Goal: Transaction & Acquisition: Purchase product/service

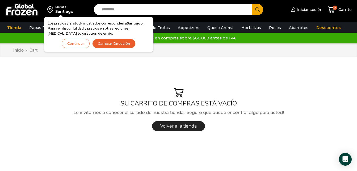
click at [312, 73] on div "SU CARRITO DE COMPRAS ESTÁ VACÍO Le invitamos a conocer el surtido de nuestra t…" at bounding box center [178, 111] width 338 height 94
click at [119, 47] on button "Cambiar Dirección" at bounding box center [113, 43] width 43 height 9
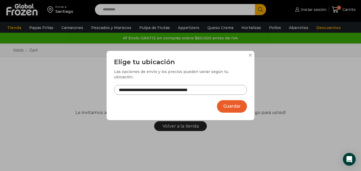
click at [231, 105] on button "Guardar" at bounding box center [232, 106] width 30 height 12
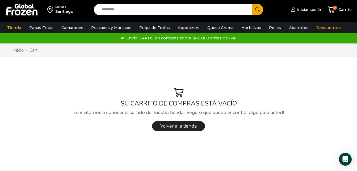
click at [128, 7] on input "Search input" at bounding box center [174, 9] width 150 height 11
type input "*****"
click at [252, 4] on button "Search" at bounding box center [257, 9] width 11 height 11
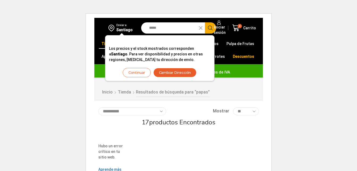
drag, startPoint x: 0, startPoint y: 0, endPoint x: 188, endPoint y: 73, distance: 201.6
click at [188, 73] on button "Cambiar Dirección" at bounding box center [174, 72] width 43 height 9
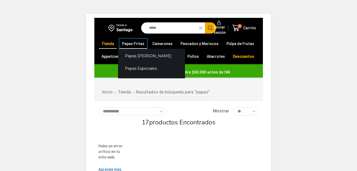
click at [131, 43] on link "Papas Fritas" at bounding box center [133, 44] width 28 height 10
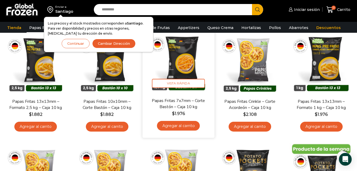
scroll to position [50, 0]
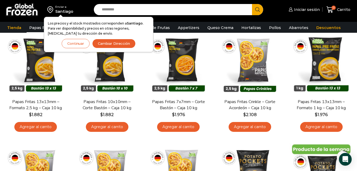
click at [120, 13] on input "Search input" at bounding box center [174, 9] width 150 height 11
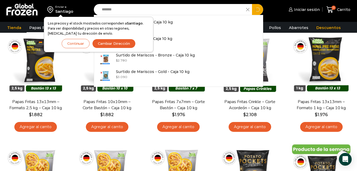
type input "*******"
click at [252, 4] on button "Search" at bounding box center [257, 9] width 11 height 11
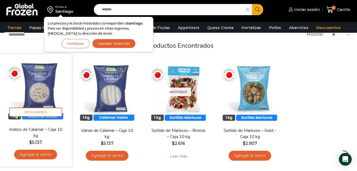
click at [50, 153] on link "Agregar al carrito" at bounding box center [35, 154] width 43 height 10
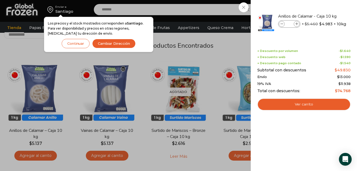
click at [325, 10] on div "1 Carrito 1 1 Shopping Cart *" at bounding box center [338, 9] width 27 height 12
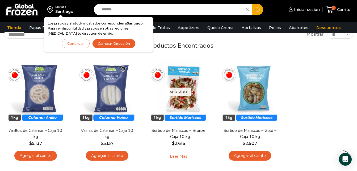
click at [151, 10] on input "*******" at bounding box center [171, 9] width 144 height 11
click at [252, 4] on button "Search" at bounding box center [257, 9] width 11 height 11
type input "*******"
click at [252, 4] on button "Search" at bounding box center [257, 9] width 11 height 11
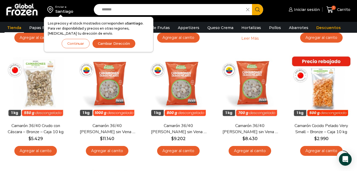
scroll to position [269, 0]
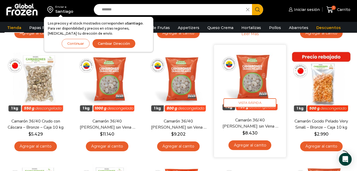
click at [246, 142] on link "Agregar al carrito" at bounding box center [250, 145] width 43 height 10
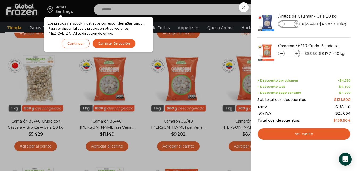
click at [325, 10] on div "2 Carrito 2 2 Shopping Cart *" at bounding box center [338, 9] width 27 height 12
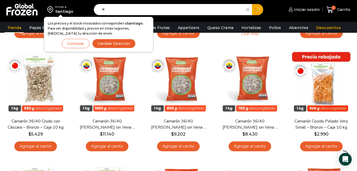
type input "*"
type input "****"
click at [252, 4] on button "Search" at bounding box center [257, 9] width 11 height 11
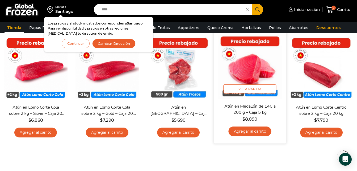
click at [253, 130] on link "Agregar al carrito" at bounding box center [250, 131] width 43 height 10
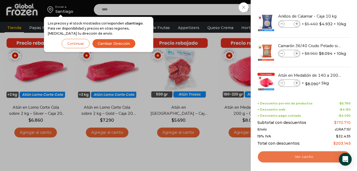
click at [318, 155] on link "Ver carrito" at bounding box center [303, 156] width 93 height 12
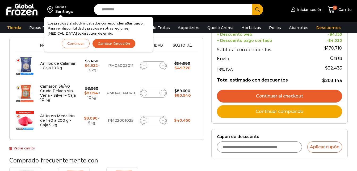
click at [143, 118] on span at bounding box center [144, 120] width 6 height 6
type input "*"
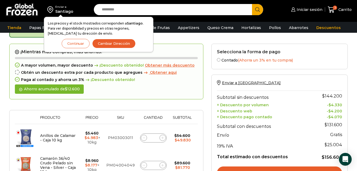
scroll to position [30, 0]
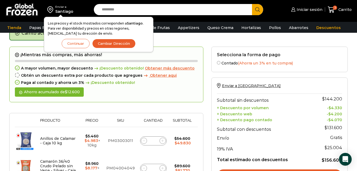
click at [78, 46] on button "Continuar" at bounding box center [76, 43] width 28 height 9
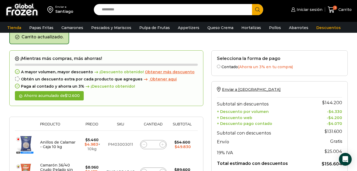
scroll to position [26, 0]
click at [152, 109] on form "¡Mientras más compras, más ahorras! A mayor volumen, mayor descuento ¡Descuento…" at bounding box center [106, 120] width 194 height 141
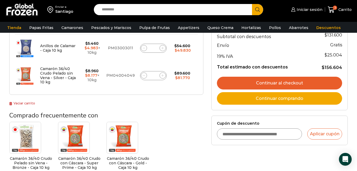
scroll to position [121, 0]
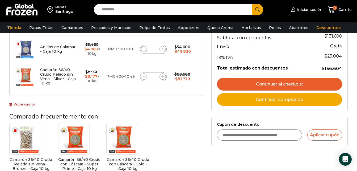
click at [272, 80] on link "Continuar al checkout" at bounding box center [279, 84] width 125 height 13
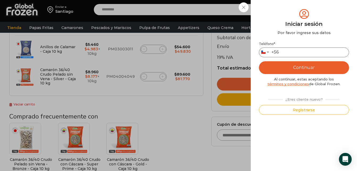
click at [286, 50] on input "Teléfono *" at bounding box center [304, 52] width 90 height 10
type input "*********"
click at [319, 67] on button "Continuar" at bounding box center [304, 67] width 90 height 13
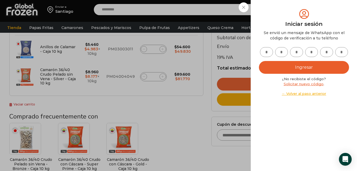
click at [268, 57] on input "text" at bounding box center [266, 52] width 13 height 10
type input "*"
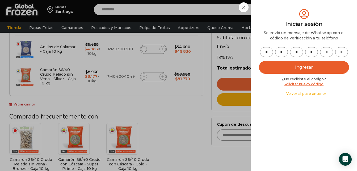
type input "*"
click at [325, 64] on button "Ingresar" at bounding box center [304, 67] width 90 height 13
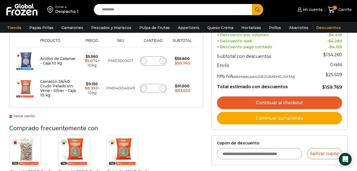
scroll to position [90, 0]
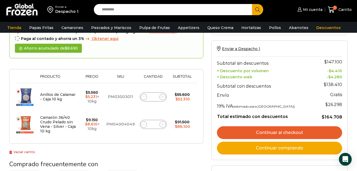
scroll to position [54, 0]
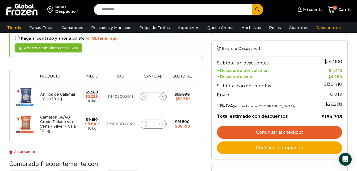
click at [129, 10] on input "Search input" at bounding box center [174, 9] width 150 height 11
type input "****"
click at [252, 4] on button "Search" at bounding box center [257, 9] width 11 height 11
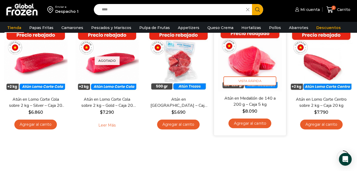
click at [248, 124] on link "Agregar al carrito" at bounding box center [250, 123] width 43 height 10
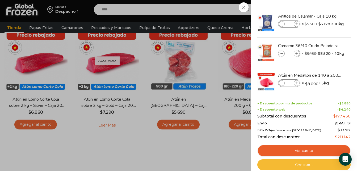
click at [303, 164] on link "Checkout" at bounding box center [303, 164] width 93 height 11
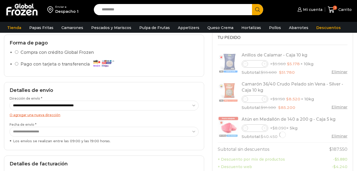
scroll to position [97, 0]
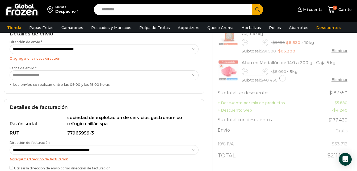
select select "*"
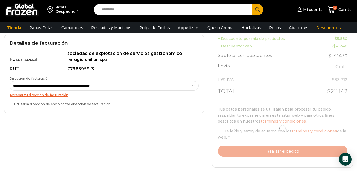
scroll to position [161, 0]
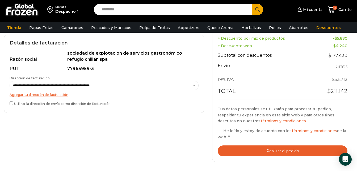
click at [158, 83] on select "**********" at bounding box center [104, 86] width 189 height 10
select select "*"
click at [10, 81] on select "**********" at bounding box center [104, 86] width 189 height 10
click at [281, 148] on button "Realizar el pedido" at bounding box center [283, 150] width 130 height 11
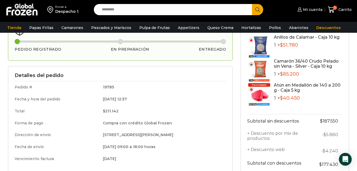
scroll to position [37, 0]
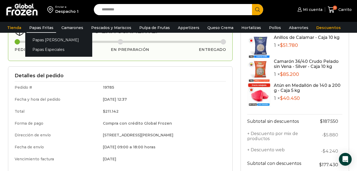
click at [45, 28] on link "Papas Fritas" at bounding box center [41, 28] width 29 height 10
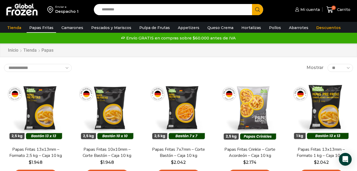
click at [46, 28] on link "Papas Fritas" at bounding box center [41, 28] width 29 height 10
click at [105, 8] on input "Search input" at bounding box center [174, 9] width 150 height 11
type input "**********"
click at [252, 4] on button "Search" at bounding box center [257, 9] width 11 height 11
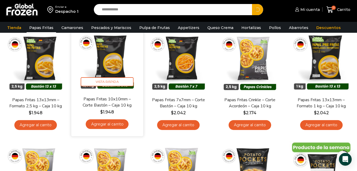
scroll to position [60, 0]
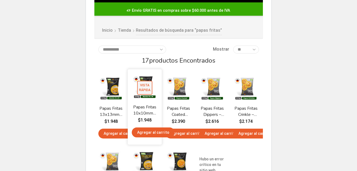
scroll to position [63, 0]
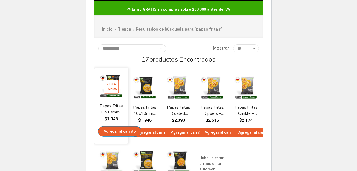
click at [107, 134] on link "Agregar al carrito" at bounding box center [119, 131] width 43 height 10
click at [109, 133] on link "Agregar al carrito" at bounding box center [119, 131] width 43 height 10
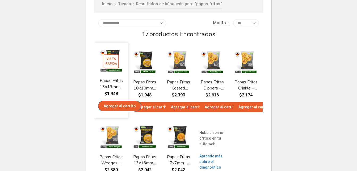
scroll to position [88, 0]
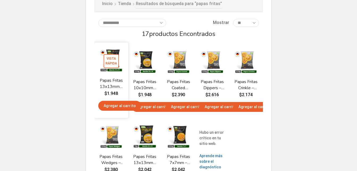
click at [117, 53] on img at bounding box center [111, 60] width 26 height 26
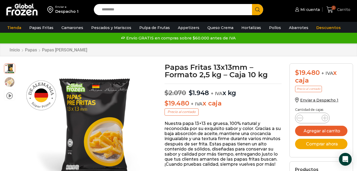
click at [331, 6] on icon at bounding box center [329, 9] width 7 height 7
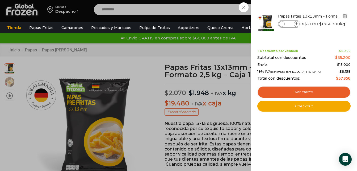
click at [282, 23] on icon at bounding box center [281, 24] width 3 height 3
type input "*"
click at [282, 23] on icon at bounding box center [281, 24] width 3 height 3
